Goal: Task Accomplishment & Management: Manage account settings

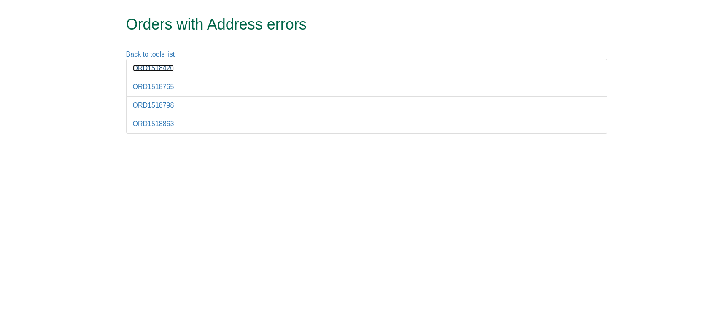
click at [145, 66] on link "ORD1518420" at bounding box center [153, 68] width 41 height 7
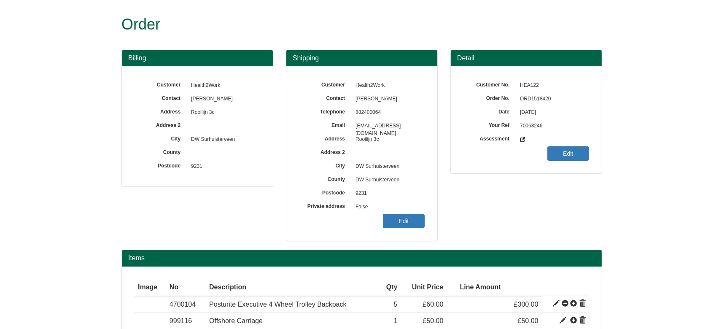
click at [527, 96] on span "ORD1518420" at bounding box center [552, 98] width 73 height 13
copy span "ORD1518420"
click at [542, 94] on span "ORD1518420" at bounding box center [552, 98] width 73 height 13
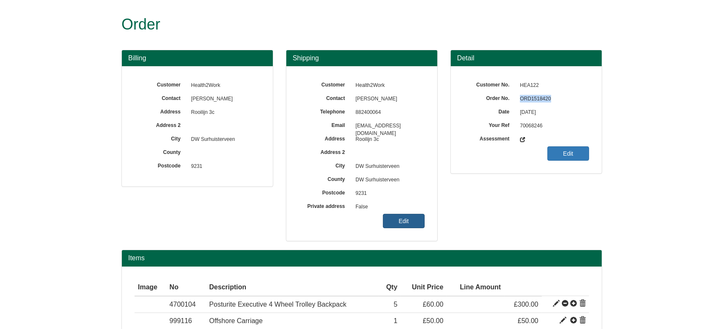
click at [390, 218] on link "Edit" at bounding box center [404, 221] width 42 height 14
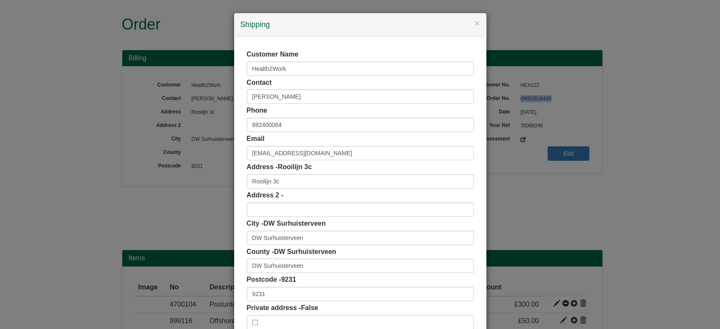
scroll to position [53, 0]
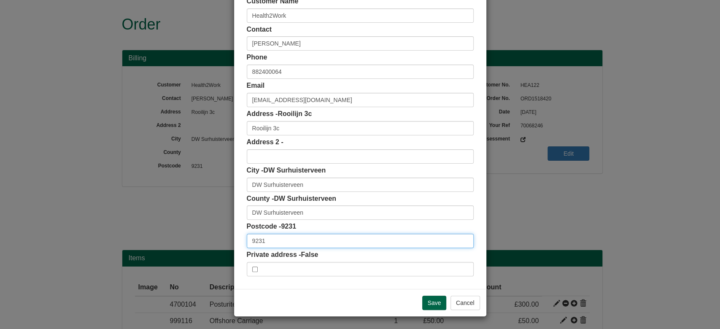
click at [342, 235] on input "9231" at bounding box center [360, 241] width 227 height 14
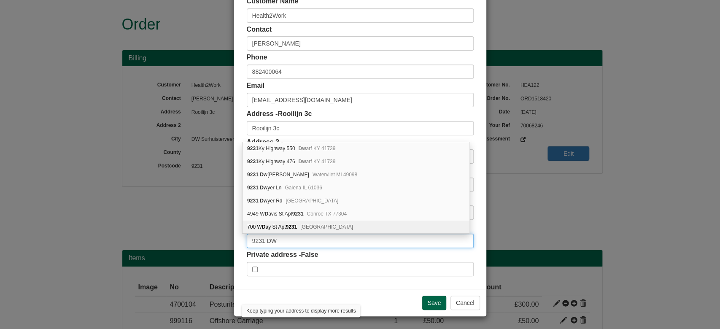
type input "9231 DW"
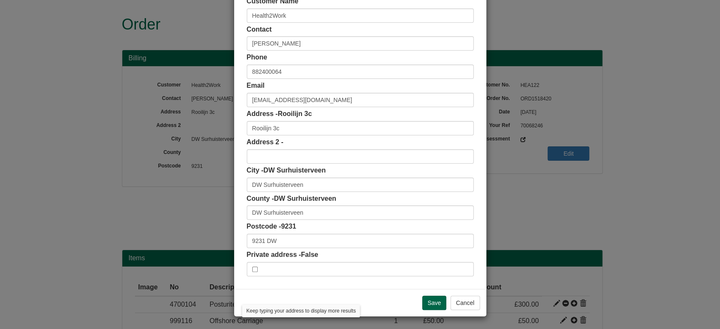
click at [234, 199] on div "Customer Name Health2Work Contact Richard de Vries Phone 882400064 Email inkoop…" at bounding box center [360, 136] width 252 height 305
click at [259, 183] on input "DW Surhuisterveen" at bounding box center [360, 185] width 227 height 14
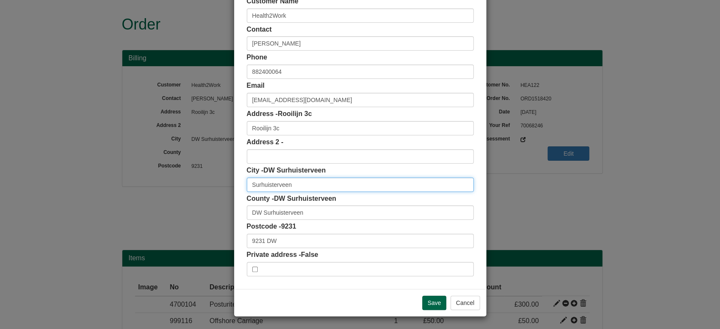
type input "Surhuisterveen"
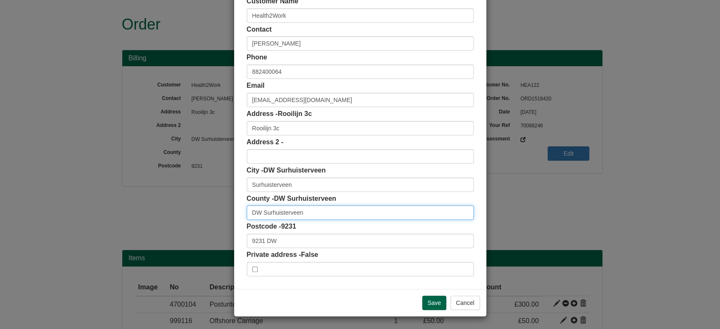
click at [259, 207] on input "DW Surhuisterveen" at bounding box center [360, 212] width 227 height 14
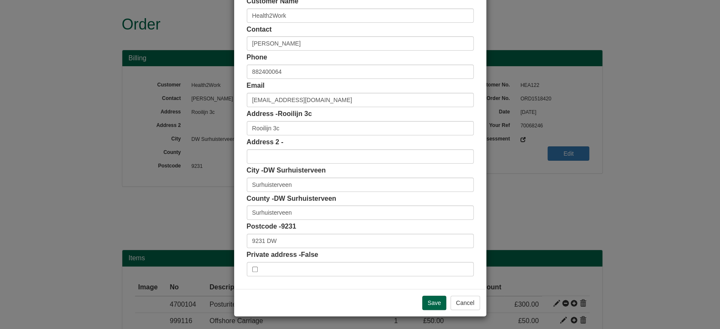
click at [225, 180] on div "× Shipping Customer Name Health2Work Contact Richard de Vries Phone 882400064 E…" at bounding box center [360, 164] width 720 height 329
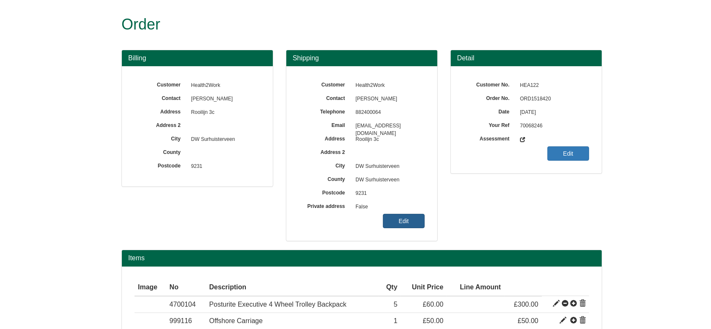
click at [391, 223] on link "Edit" at bounding box center [404, 221] width 42 height 14
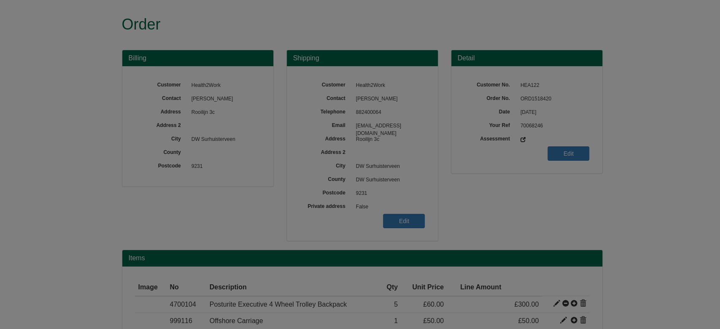
scroll to position [0, 0]
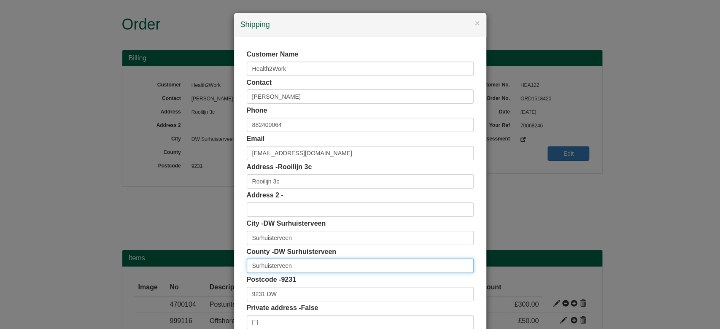
drag, startPoint x: 301, startPoint y: 266, endPoint x: 177, endPoint y: 280, distance: 124.3
click at [177, 280] on div "× Shipping Customer Name Health2Work Contact Richard de Vries Phone 882400064 E…" at bounding box center [360, 164] width 720 height 329
type input "n"
type input "[GEOGRAPHIC_DATA]"
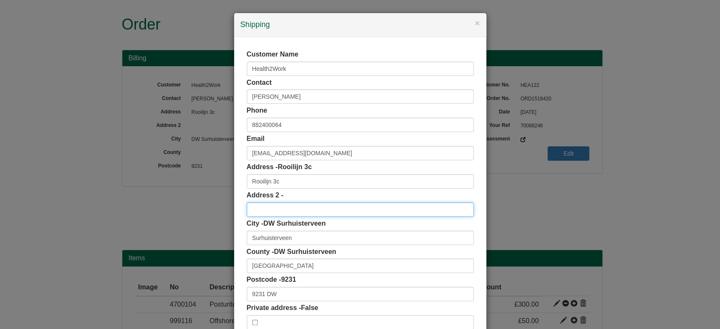
click at [270, 204] on input "text" at bounding box center [360, 209] width 227 height 14
paste input "Zwetsloot 5E"
type input "Zwetsloot 5E"
click at [247, 197] on label "Address 2 -" at bounding box center [265, 196] width 37 height 10
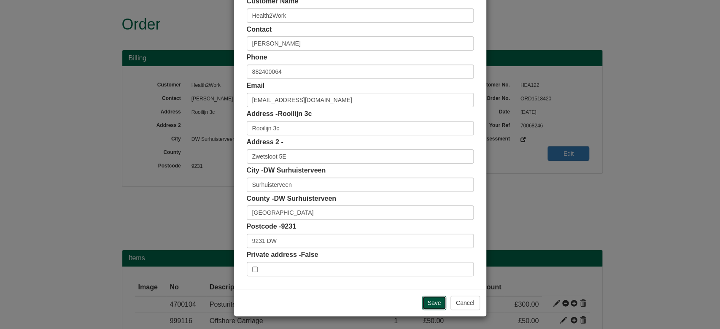
click at [433, 298] on input "Save" at bounding box center [434, 303] width 24 height 14
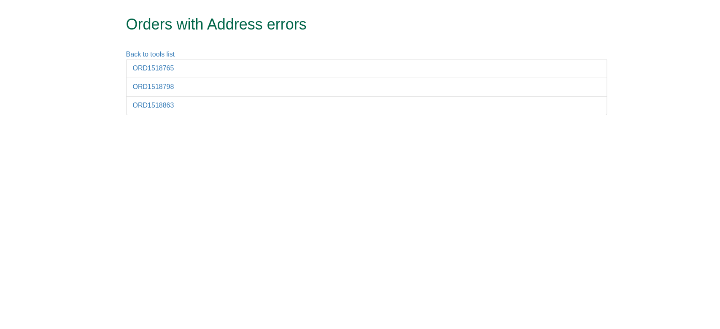
click at [138, 64] on li "ORD1518765" at bounding box center [366, 68] width 481 height 19
click at [140, 65] on link "ORD1518765" at bounding box center [153, 68] width 41 height 7
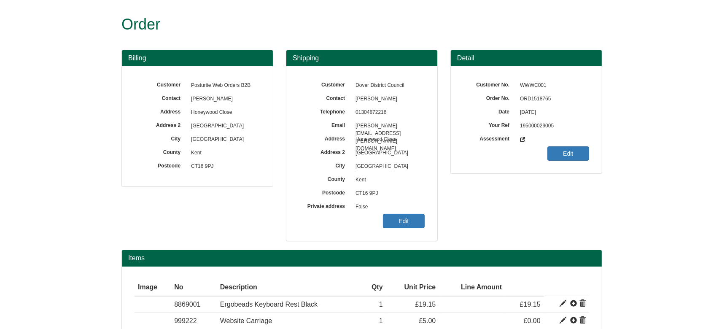
click at [544, 96] on span "ORD1518765" at bounding box center [552, 98] width 73 height 13
copy span "ORD1518765"
click at [412, 218] on link "Edit" at bounding box center [404, 221] width 42 height 14
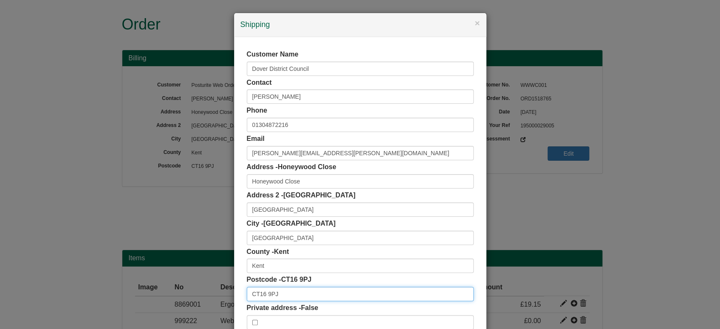
drag, startPoint x: 287, startPoint y: 298, endPoint x: 214, endPoint y: 301, distance: 73.0
click at [214, 301] on div "× Shipping Customer Name Dover District Council Contact Sarah Mattison Phone 01…" at bounding box center [360, 164] width 720 height 329
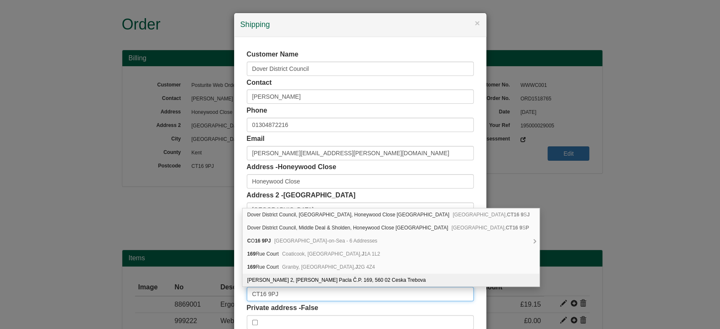
drag, startPoint x: 293, startPoint y: 295, endPoint x: 157, endPoint y: 301, distance: 135.5
click at [157, 301] on div "× Shipping Customer Name Dover District Council Contact Sarah Mattison Phone 01…" at bounding box center [360, 164] width 720 height 329
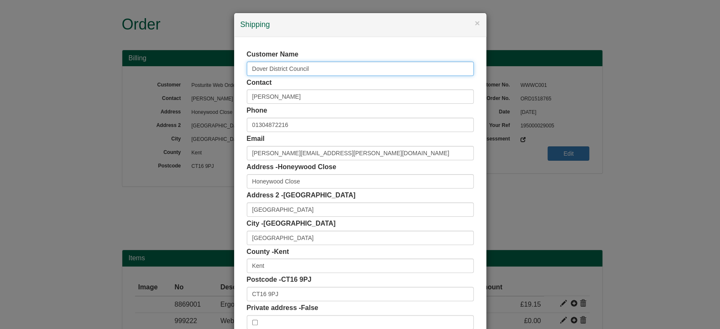
drag, startPoint x: 319, startPoint y: 66, endPoint x: 111, endPoint y: 80, distance: 208.3
click at [111, 80] on div "× Shipping Customer Name Dover District Council Contact Sarah Mattison Phone 01…" at bounding box center [360, 164] width 720 height 329
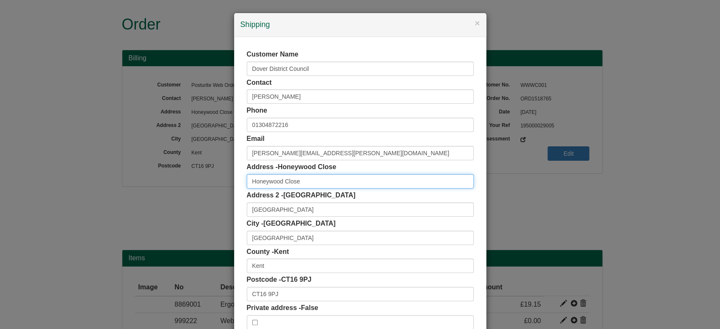
drag, startPoint x: 322, startPoint y: 181, endPoint x: 187, endPoint y: 186, distance: 135.4
click at [187, 186] on div "× Shipping Customer Name Dover District Council Contact Sarah Mattison Phone 01…" at bounding box center [360, 164] width 720 height 329
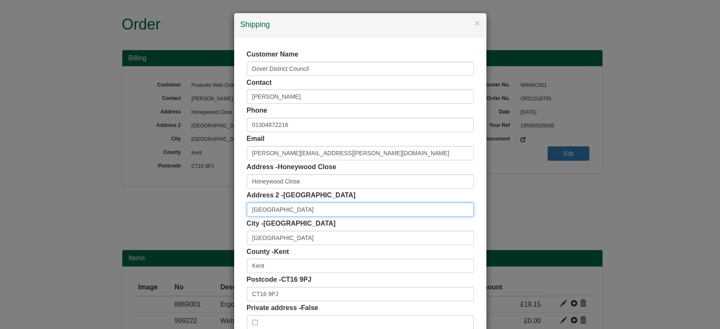
drag, startPoint x: 320, startPoint y: 214, endPoint x: 181, endPoint y: 218, distance: 139.2
click at [181, 218] on div "× Shipping Customer Name Dover District Council Contact Sarah Mattison Phone 01…" at bounding box center [360, 164] width 720 height 329
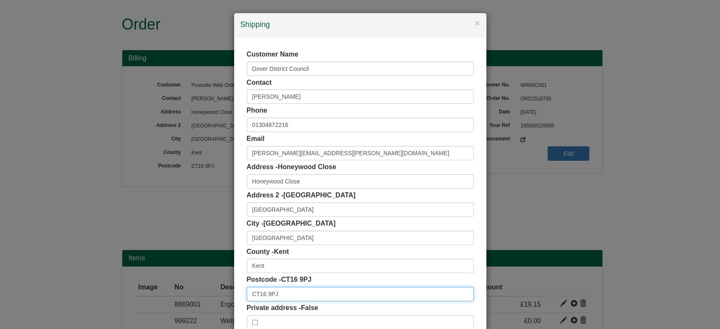
drag, startPoint x: 290, startPoint y: 292, endPoint x: 205, endPoint y: 297, distance: 84.5
click at [205, 297] on div "× Shipping Customer Name Dover District Council Contact Sarah Mattison Phone 01…" at bounding box center [360, 164] width 720 height 329
paste input "3PJ"
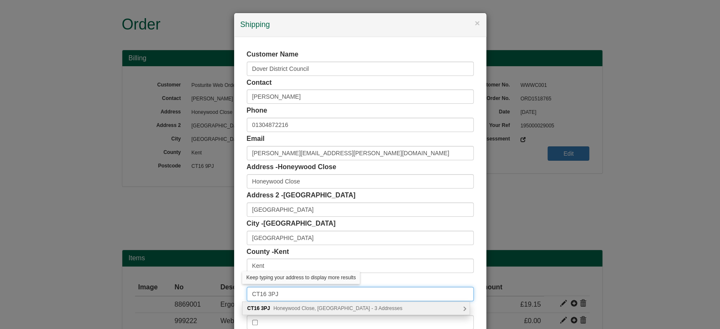
type input "CT16 3PJ"
click at [296, 304] on div "CT16 3PJ Honeywood Close, Dover - 3 Addresses" at bounding box center [355, 308] width 227 height 13
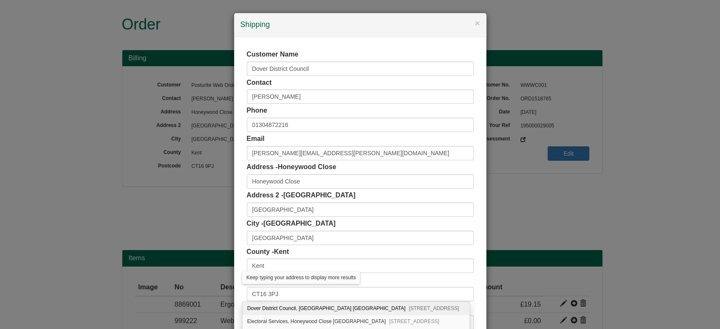
click at [299, 308] on div "Dover District Council, Honeywood Close White Cliffs Business Park Whitfield, D…" at bounding box center [355, 308] width 227 height 13
type input "Dover District Council"
type input "Honeywood Close, White Cliffs Business Park, Whitfield"
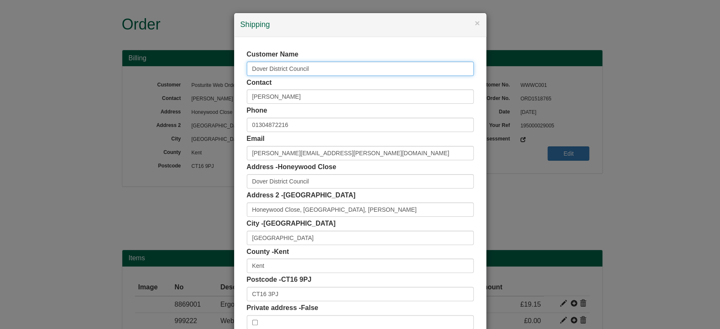
drag, startPoint x: 304, startPoint y: 69, endPoint x: 180, endPoint y: 85, distance: 125.4
click at [180, 85] on div "× Shipping Customer Name Dover District Council Contact Sarah Mattison Phone 01…" at bounding box center [360, 164] width 720 height 329
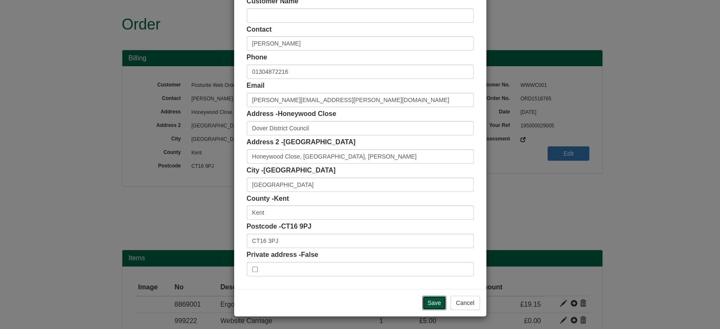
click at [439, 301] on input "Save" at bounding box center [434, 303] width 24 height 14
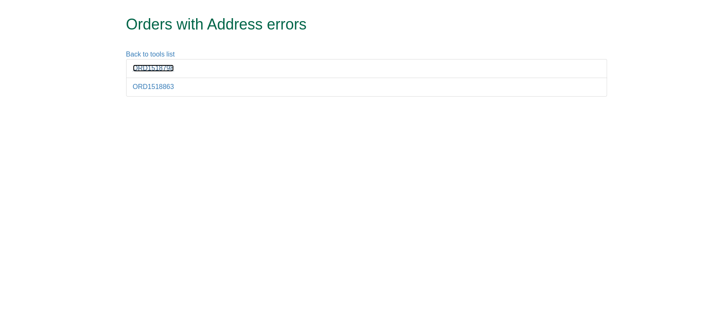
click at [164, 69] on link "ORD1518798" at bounding box center [153, 68] width 41 height 7
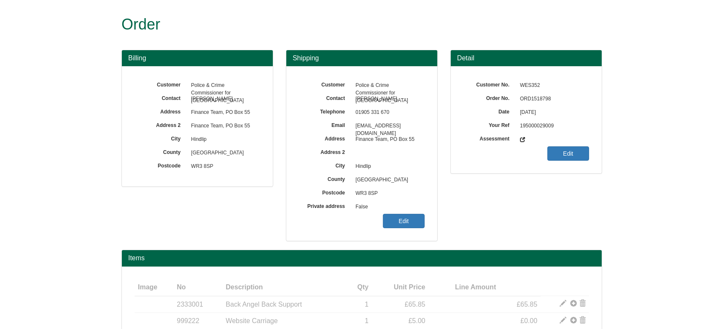
click at [529, 94] on span "ORD1518798" at bounding box center [552, 98] width 73 height 13
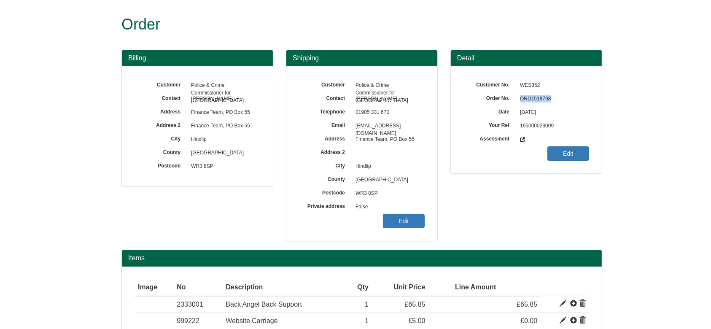
copy span "ORD1518798"
click at [412, 222] on link "Edit" at bounding box center [404, 221] width 42 height 14
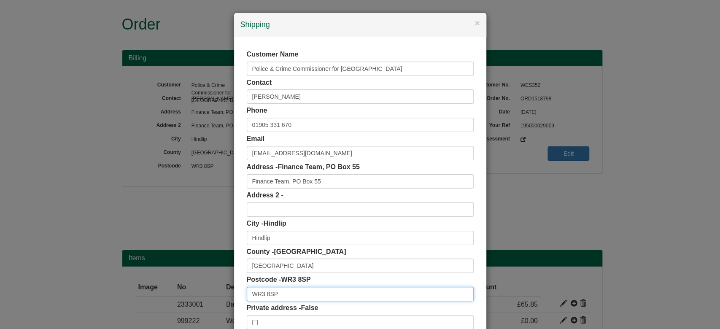
drag, startPoint x: 284, startPoint y: 293, endPoint x: 213, endPoint y: 295, distance: 70.9
click at [213, 295] on div "× Shipping Customer Name Police & Crime Commissioner for West Mercia Contact Ju…" at bounding box center [360, 164] width 720 height 329
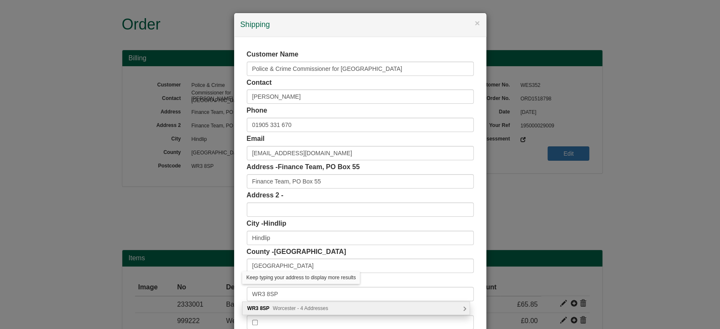
click at [300, 312] on div "WR3 8SP Worcester - 4 Addresses" at bounding box center [355, 308] width 227 height 13
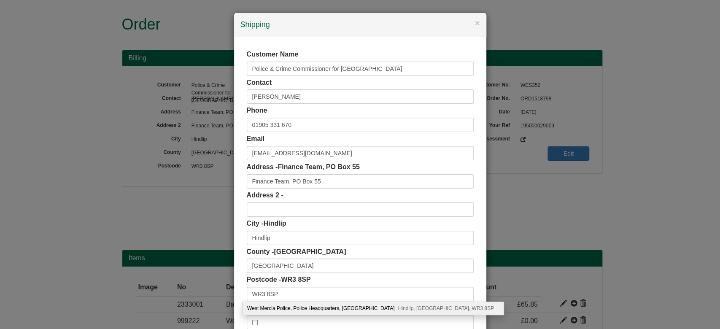
click at [300, 312] on div "West Mercia Police, Police Headquarters, Hindlip Hall Hindlip, Worcester, WR3 8…" at bounding box center [372, 308] width 261 height 13
type input "West Mercia Police"
type input "Hindlip Hall, Hindlip"
type input "Worcester"
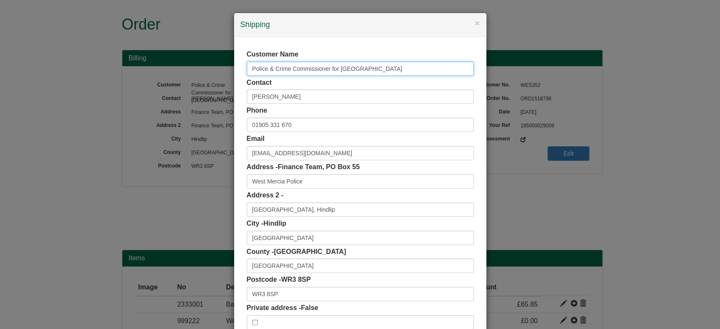
drag, startPoint x: 381, startPoint y: 72, endPoint x: 191, endPoint y: 66, distance: 189.8
click at [191, 66] on div "× Shipping Customer Name Police & Crime Commissioner for West Mercia Contact Ju…" at bounding box center [360, 164] width 720 height 329
type input "Police & Crime Commissioner for West Mercia"
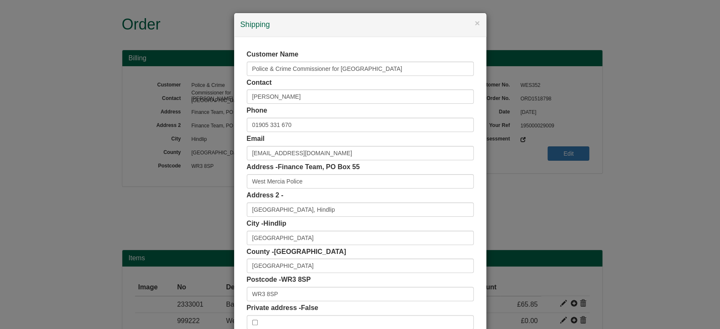
click at [414, 82] on div "Contact Justine Weatherstone" at bounding box center [360, 91] width 227 height 26
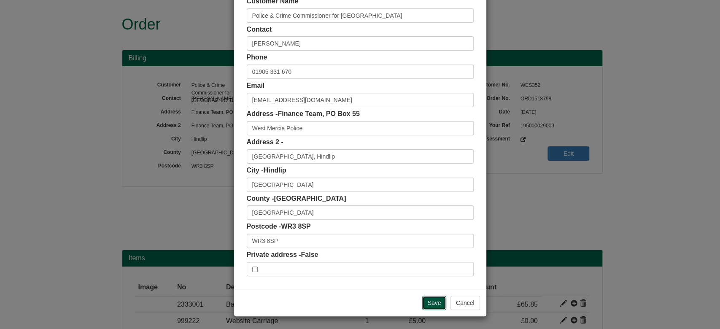
click at [424, 302] on input "Save" at bounding box center [434, 303] width 24 height 14
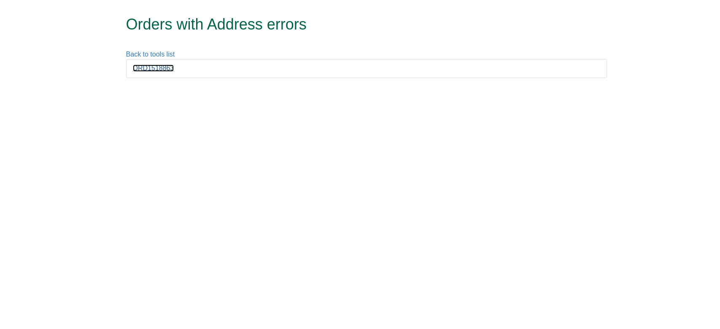
click at [169, 71] on link "ORD1518863" at bounding box center [153, 68] width 41 height 7
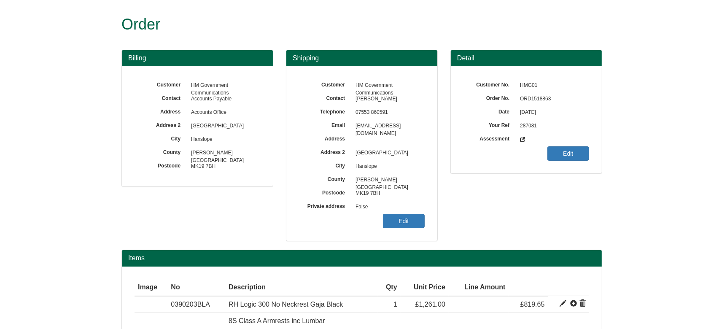
click at [532, 96] on span "ORD1518863" at bounding box center [552, 98] width 73 height 13
copy span "ORD1518863"
click at [401, 218] on link "Edit" at bounding box center [404, 221] width 42 height 14
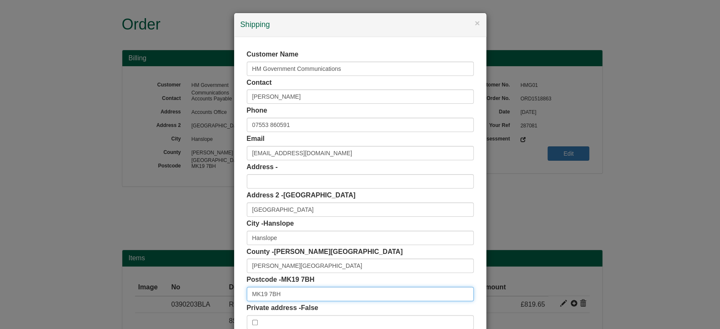
drag, startPoint x: 261, startPoint y: 291, endPoint x: 197, endPoint y: 303, distance: 64.8
click at [197, 303] on div "× Shipping Customer Name HM Government Communications Contact Angela Phone 0755…" at bounding box center [360, 164] width 720 height 329
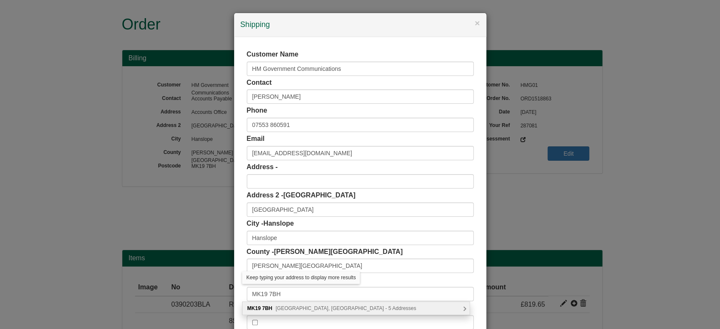
click at [284, 303] on div "MK19 7BH Hanslope Park, Milton Keynes - 5 Addresses" at bounding box center [355, 308] width 227 height 13
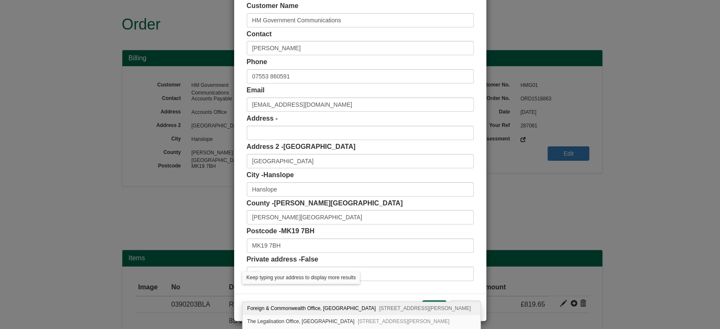
scroll to position [53, 0]
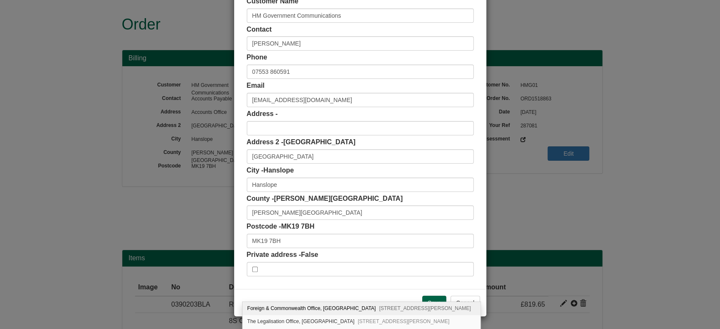
click at [298, 249] on div "Customer Name HM Government Communications Contact Angela Phone 07553 860591 Em…" at bounding box center [360, 137] width 227 height 280
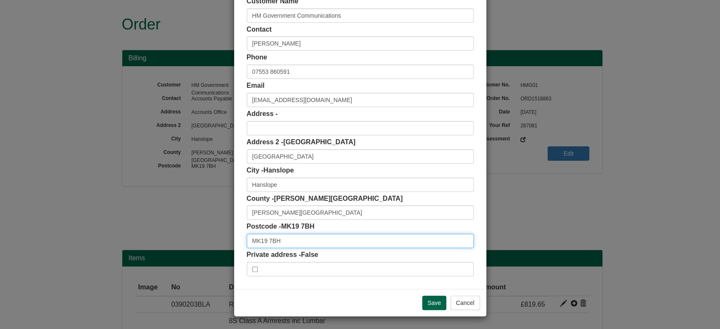
click at [293, 241] on input "MK19 7BH" at bounding box center [360, 241] width 227 height 14
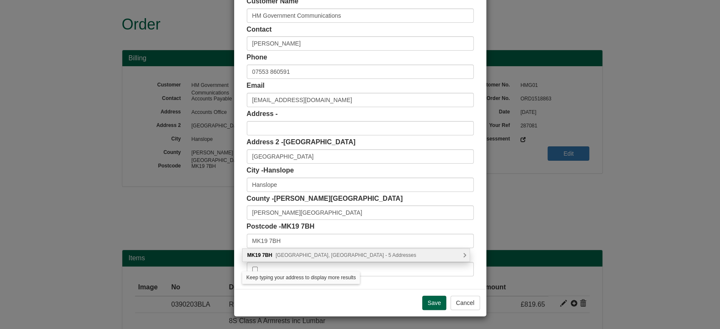
click at [307, 255] on span "Hanslope Park, Milton Keynes - 5 Addresses" at bounding box center [345, 255] width 140 height 6
type input "MK19 7BH"
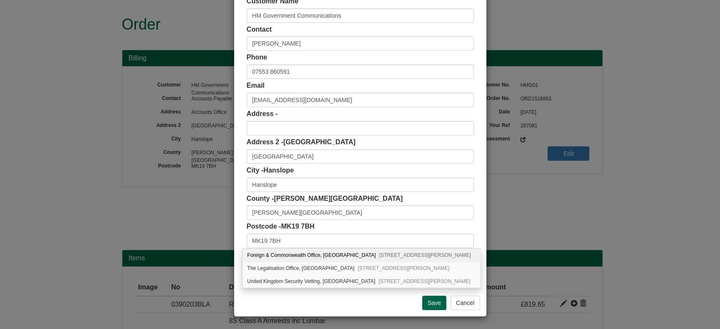
click at [307, 255] on div "Foreign & Commonwealth Office, Hanslope Park Hanslope, Milton Keynes, MK19 7BH" at bounding box center [361, 255] width 238 height 13
type input "Foreign & Commonwealth Office"
type input "Hanslope Park, Hanslope"
type input "Milton Keynes"
type input "Buckinghamshire"
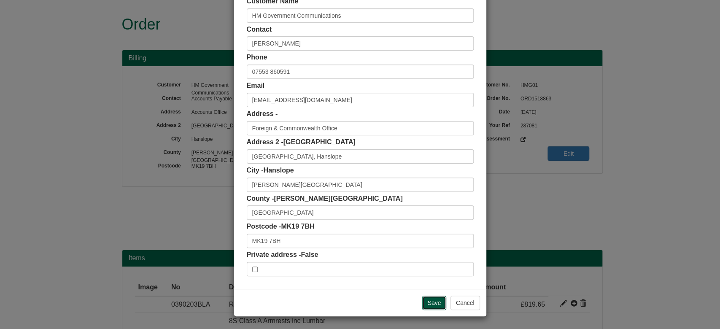
click at [423, 304] on input "Save" at bounding box center [434, 303] width 24 height 14
